Goal: Information Seeking & Learning: Learn about a topic

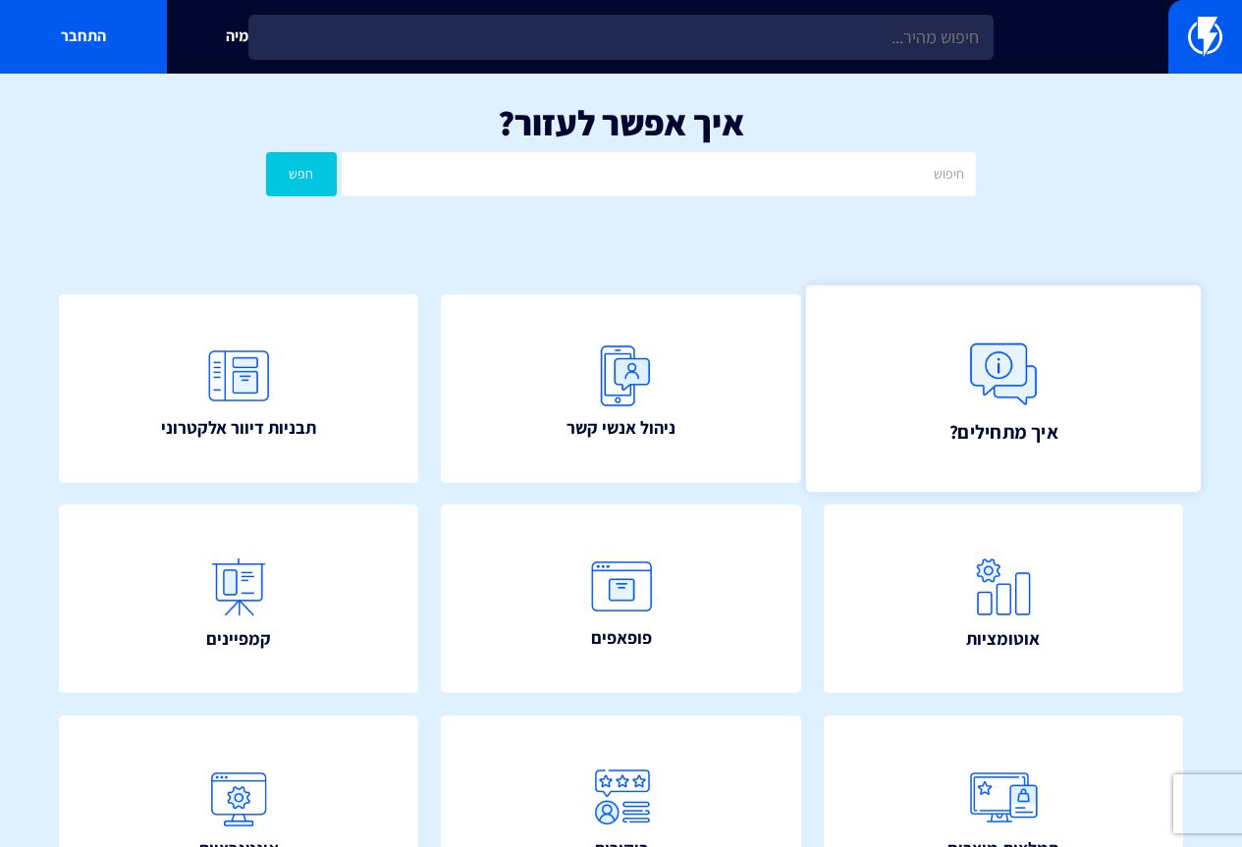
click at [1025, 379] on img at bounding box center [1003, 374] width 86 height 86
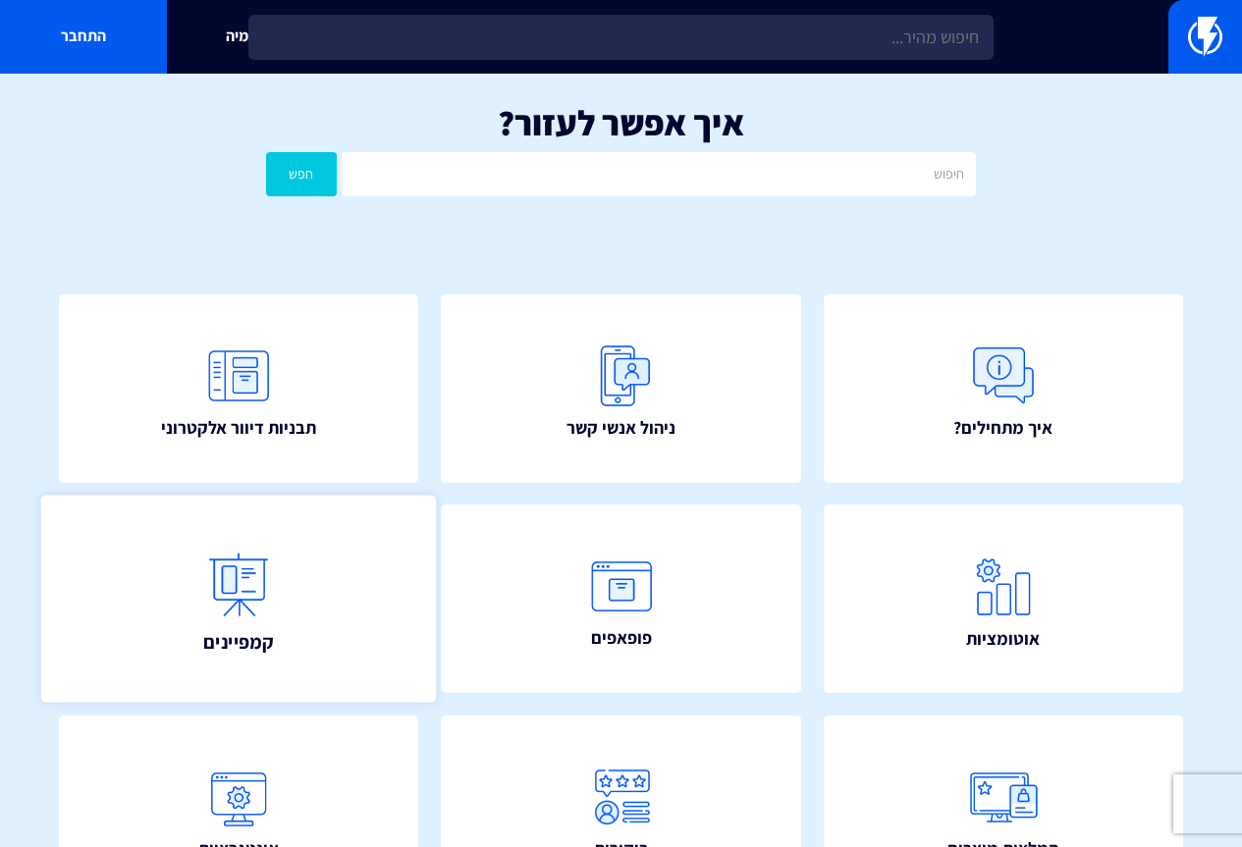
click at [326, 625] on link "קמפיינים" at bounding box center [239, 599] width 396 height 207
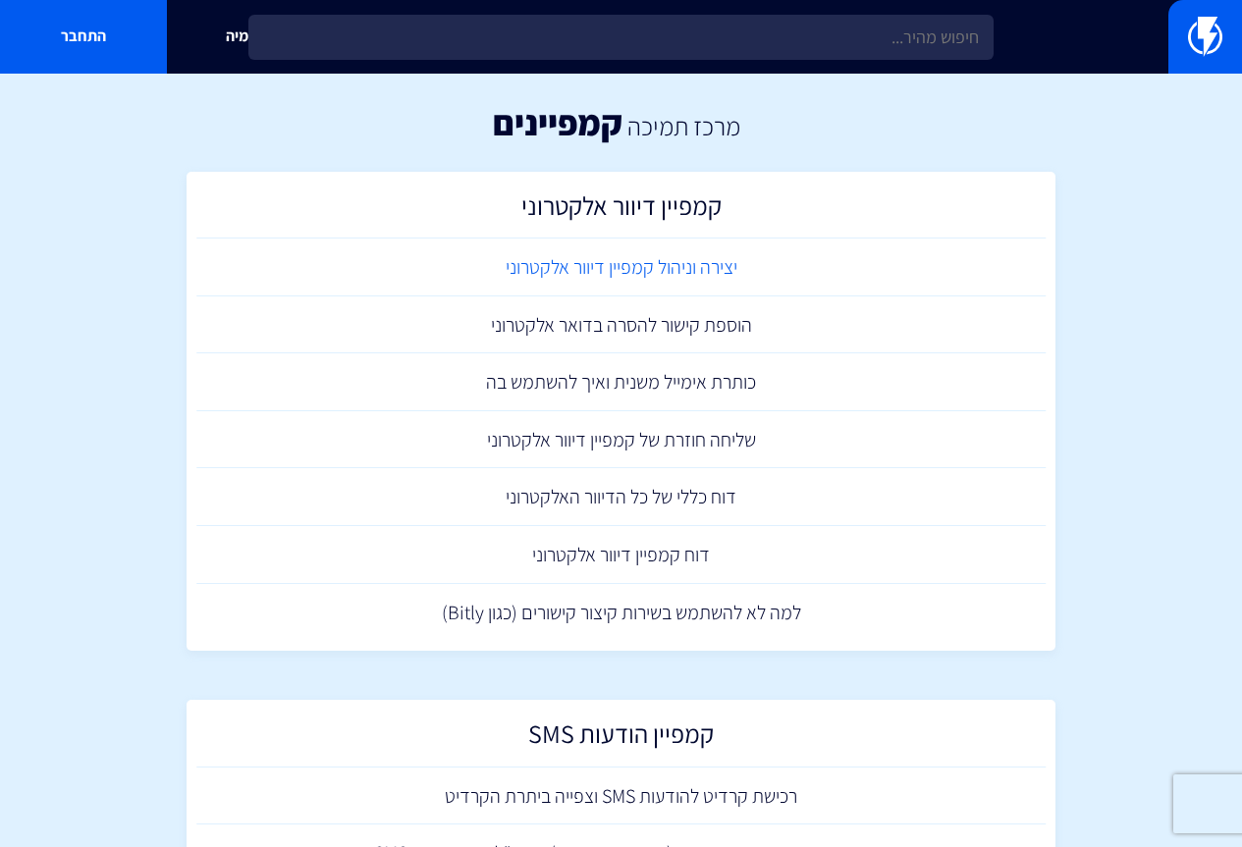
click at [686, 271] on link "יצירה וניהול קמפיין דיוור אלקטרוני" at bounding box center [621, 268] width 850 height 58
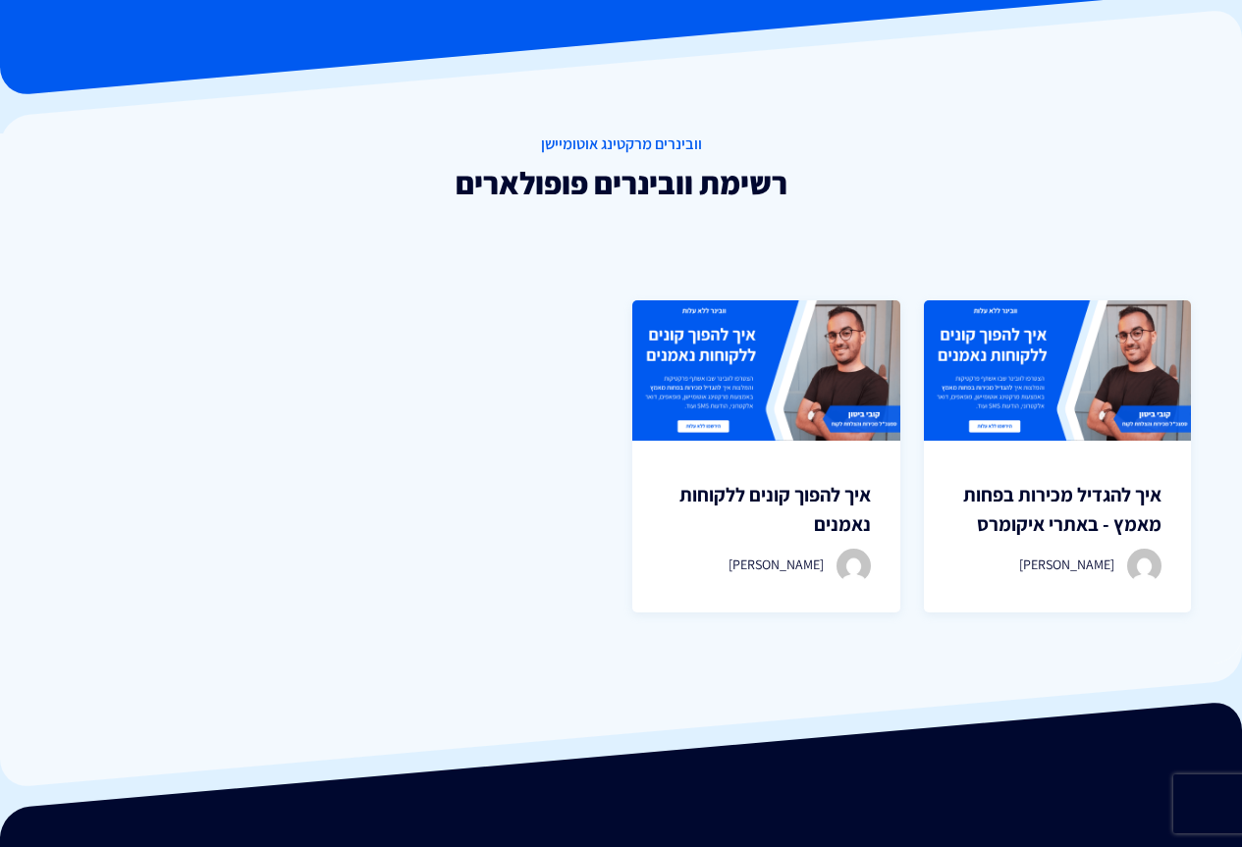
scroll to position [196, 0]
